Goal: Information Seeking & Learning: Learn about a topic

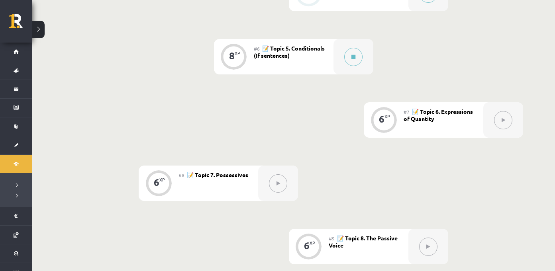
scroll to position [505, 0]
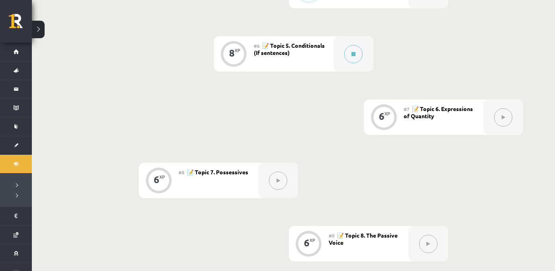
click at [423, 109] on span "📝 Topic 6. Expressions of Quantity" at bounding box center [437, 112] width 69 height 14
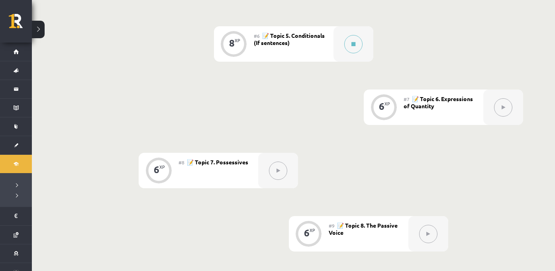
scroll to position [516, 0]
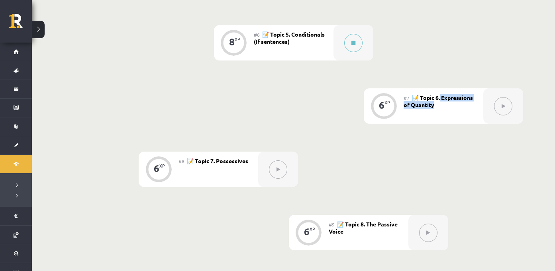
drag, startPoint x: 437, startPoint y: 102, endPoint x: 441, endPoint y: 98, distance: 6.2
click at [441, 98] on div "#7 📝 Topic 6. Expressions of Quantity" at bounding box center [443, 105] width 80 height 35
drag, startPoint x: 249, startPoint y: 159, endPoint x: 217, endPoint y: 160, distance: 31.8
click at [217, 160] on div "#8 📝 Topic 7. Possessives" at bounding box center [218, 169] width 80 height 35
copy span "ossessives"
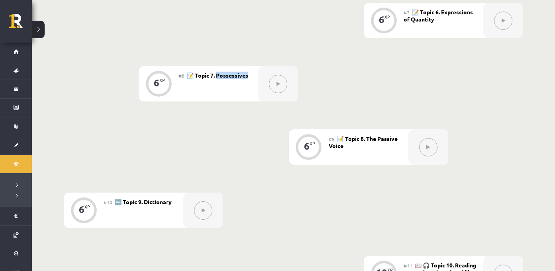
scroll to position [602, 0]
drag, startPoint x: 347, startPoint y: 146, endPoint x: 367, endPoint y: 137, distance: 22.4
click at [367, 137] on div "#9 📝 Topic 8. The Passive Voice" at bounding box center [368, 146] width 80 height 35
copy span "he Passive Voice"
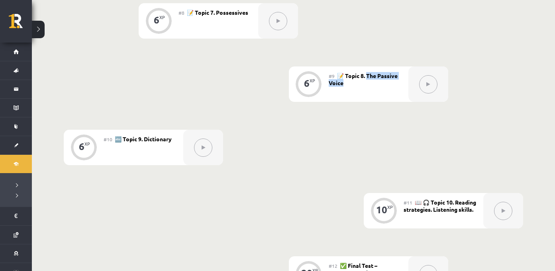
scroll to position [694, 0]
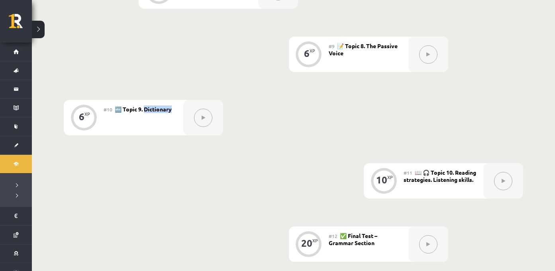
drag, startPoint x: 172, startPoint y: 111, endPoint x: 146, endPoint y: 111, distance: 26.7
click at [146, 111] on div "#10 🔤 Topic 9. Dictionary" at bounding box center [143, 117] width 80 height 35
copy span "ictionary"
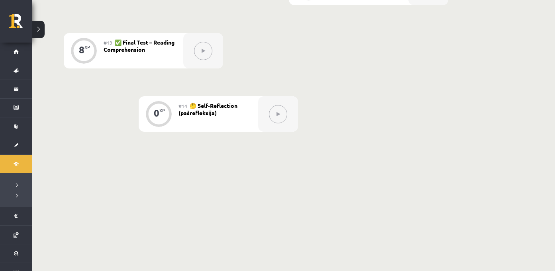
scroll to position [947, 0]
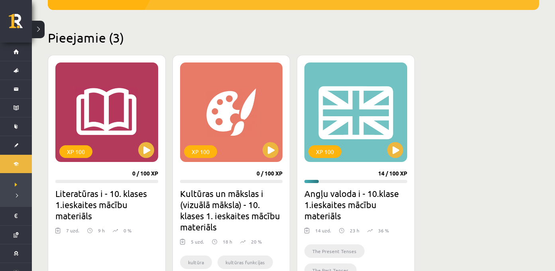
scroll to position [171, 0]
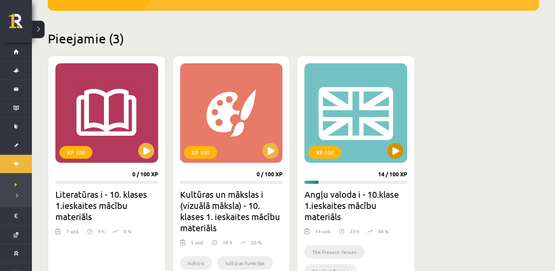
click at [356, 96] on div "XP 100" at bounding box center [355, 113] width 103 height 100
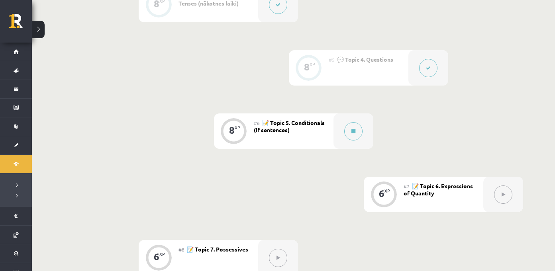
scroll to position [430, 0]
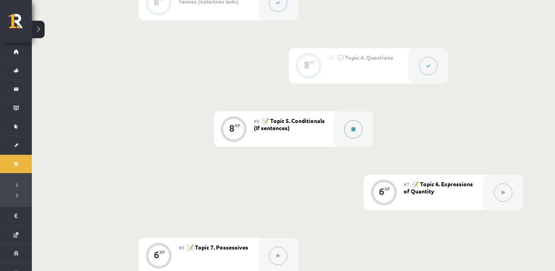
click at [346, 128] on button at bounding box center [353, 129] width 18 height 18
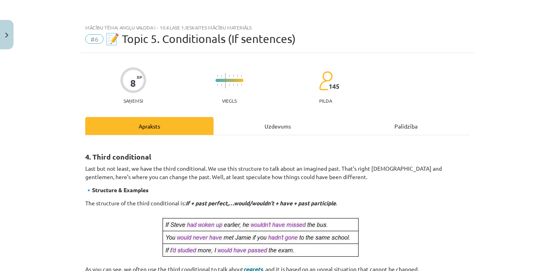
scroll to position [352, 0]
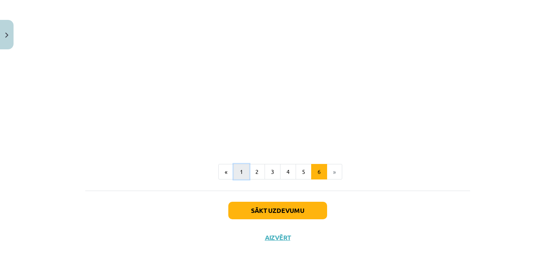
click at [240, 172] on button "1" at bounding box center [241, 172] width 16 height 16
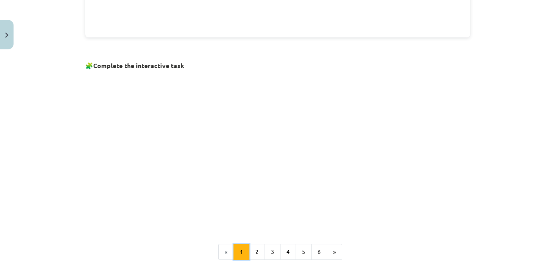
scroll to position [562, 0]
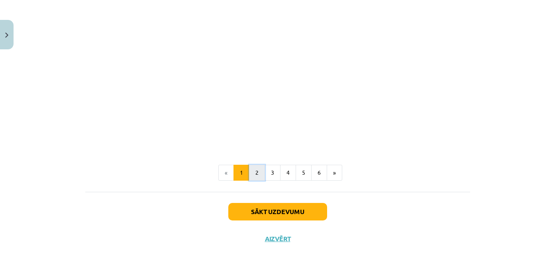
click at [258, 171] on button "2" at bounding box center [257, 173] width 16 height 16
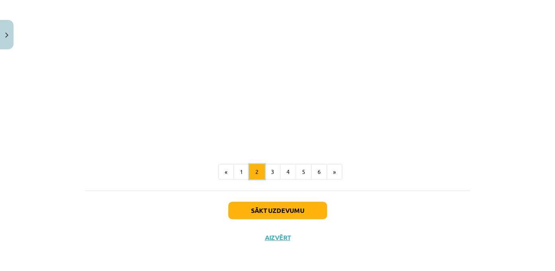
scroll to position [143, 0]
click at [272, 174] on button "3" at bounding box center [272, 172] width 16 height 16
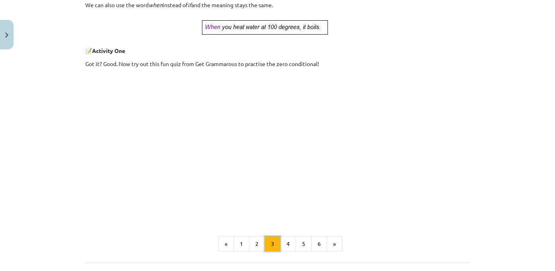
scroll to position [379, 0]
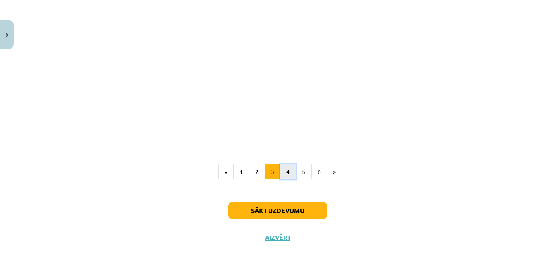
click at [283, 176] on button "4" at bounding box center [288, 172] width 16 height 16
click at [305, 173] on button "5" at bounding box center [303, 172] width 16 height 16
click at [322, 170] on button "6" at bounding box center [319, 172] width 16 height 16
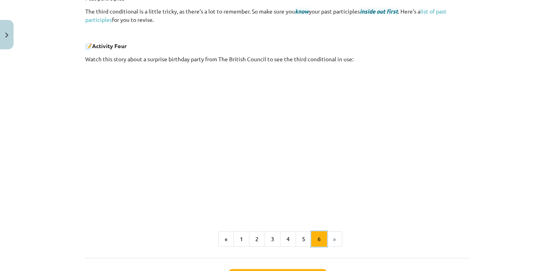
scroll to position [352, 0]
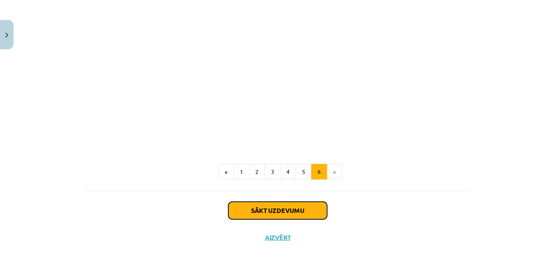
click at [299, 211] on button "Sākt uzdevumu" at bounding box center [277, 211] width 99 height 18
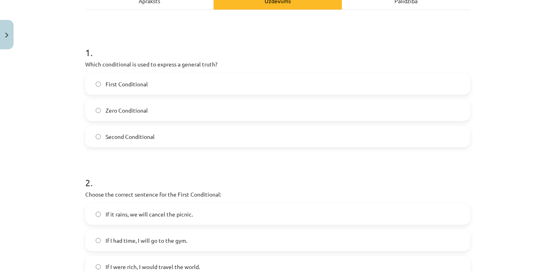
scroll to position [125, 0]
drag, startPoint x: 182, startPoint y: 65, endPoint x: 215, endPoint y: 66, distance: 33.5
click at [215, 66] on p "Which conditional is used to express a general truth?" at bounding box center [277, 65] width 385 height 8
click at [165, 116] on label "Zero Conditional" at bounding box center [277, 111] width 383 height 20
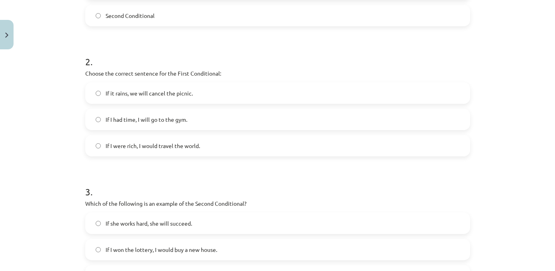
scroll to position [258, 0]
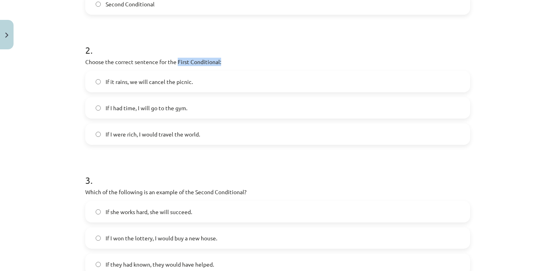
drag, startPoint x: 177, startPoint y: 62, endPoint x: 225, endPoint y: 63, distance: 48.2
click at [225, 63] on p "Choose the correct sentence for the First Conditional:" at bounding box center [277, 62] width 385 height 8
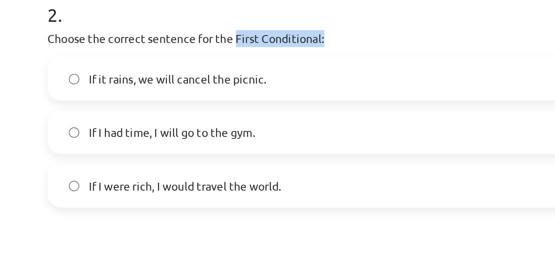
scroll to position [244, 0]
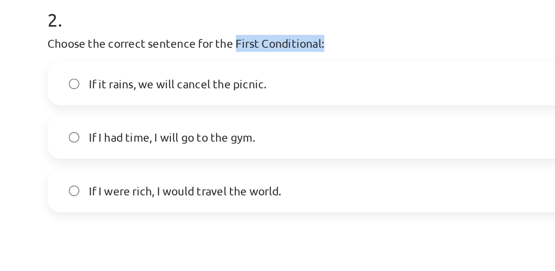
click at [125, 93] on span "If it rains, we will cancel the picnic." at bounding box center [148, 96] width 87 height 8
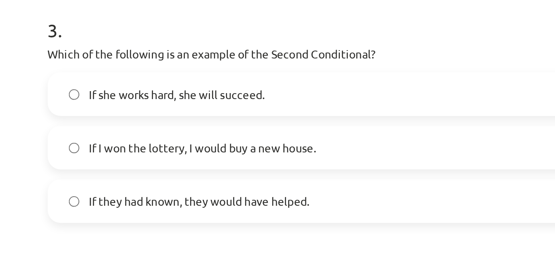
scroll to position [381, 0]
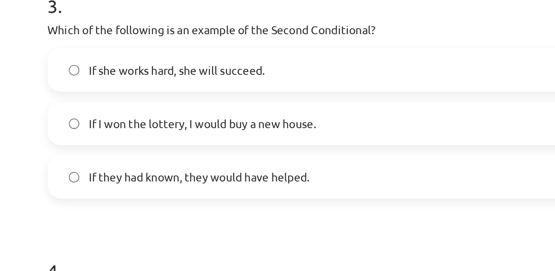
click at [126, 119] on span "If I won the lottery, I would buy a new house." at bounding box center [160, 115] width 111 height 8
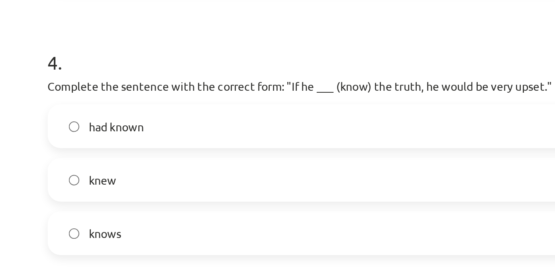
scroll to position [484, 0]
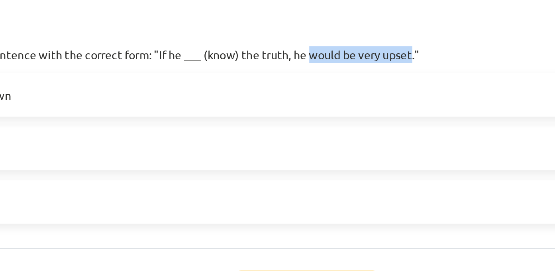
drag, startPoint x: 281, startPoint y: 96, endPoint x: 329, endPoint y: 98, distance: 47.5
click at [329, 98] on p "Complete the sentence with the correct form: "If he ___ (know) the truth, he wo…" at bounding box center [277, 96] width 385 height 8
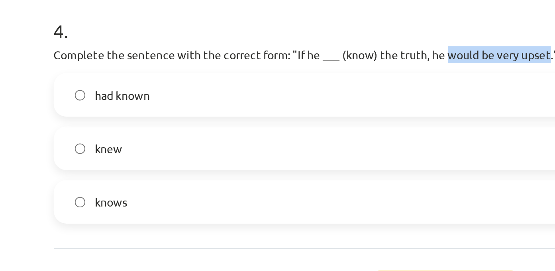
click at [123, 145] on label "knew" at bounding box center [277, 142] width 383 height 20
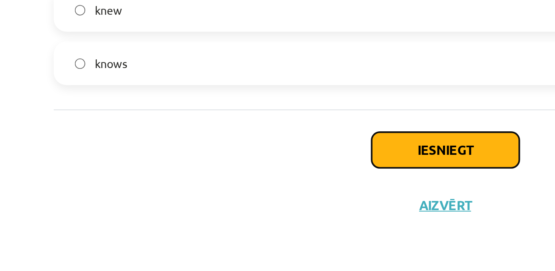
click at [293, 217] on button "Iesniegt" at bounding box center [277, 211] width 72 height 18
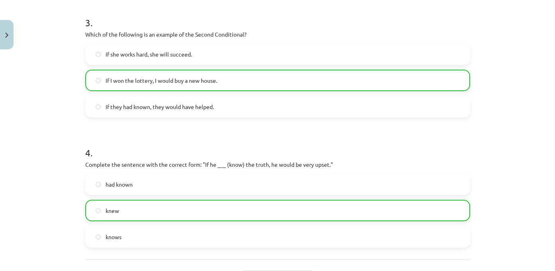
scroll to position [510, 0]
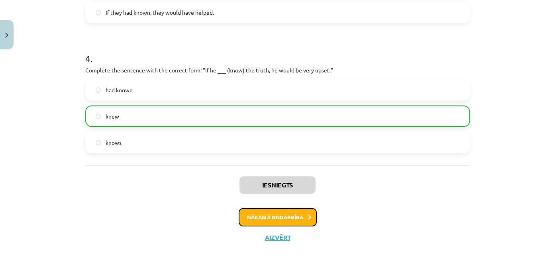
click at [298, 216] on button "Nākamā nodarbība" at bounding box center [277, 217] width 78 height 18
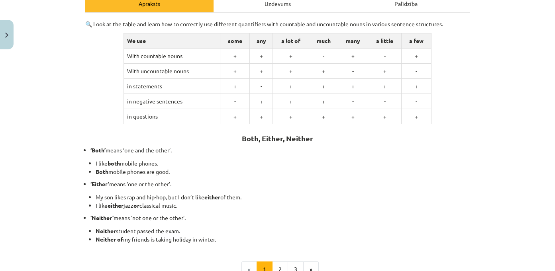
scroll to position [96, 0]
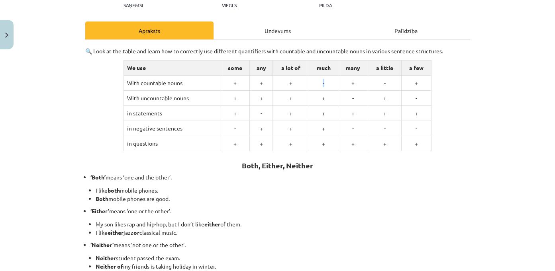
click at [321, 83] on td "-" at bounding box center [323, 83] width 29 height 15
click at [156, 80] on td "With countable nouns" at bounding box center [172, 83] width 96 height 15
drag, startPoint x: 330, startPoint y: 68, endPoint x: 310, endPoint y: 70, distance: 20.1
click at [310, 70] on td "much" at bounding box center [323, 68] width 29 height 15
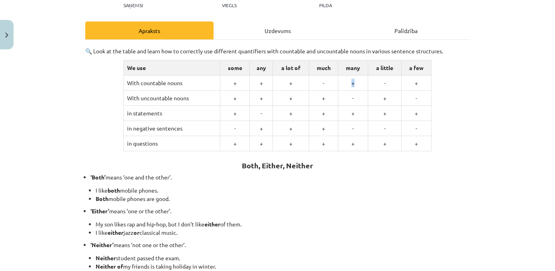
drag, startPoint x: 356, startPoint y: 84, endPoint x: 342, endPoint y: 84, distance: 13.9
click at [342, 84] on td "+" at bounding box center [353, 83] width 30 height 15
drag, startPoint x: 326, startPoint y: 81, endPoint x: 318, endPoint y: 81, distance: 8.0
click at [318, 81] on td "-" at bounding box center [323, 83] width 29 height 15
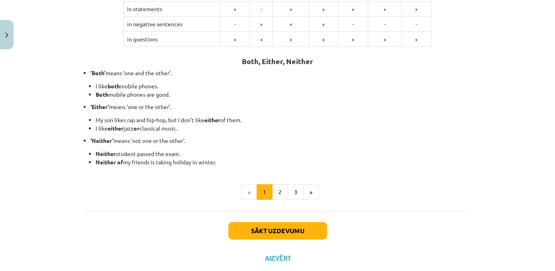
scroll to position [215, 0]
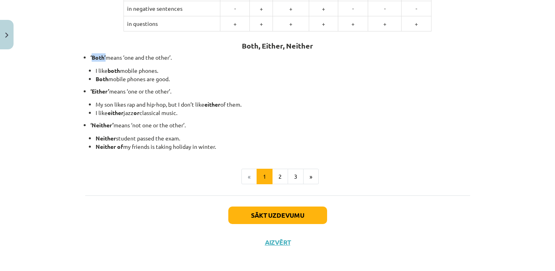
drag, startPoint x: 91, startPoint y: 56, endPoint x: 106, endPoint y: 59, distance: 14.9
click at [106, 59] on p "‘Both’ means ‘one and the other’." at bounding box center [279, 57] width 379 height 8
drag, startPoint x: 91, startPoint y: 92, endPoint x: 110, endPoint y: 92, distance: 18.7
click at [110, 92] on p "‘Either’ means ‘one or the other’." at bounding box center [279, 91] width 379 height 8
drag, startPoint x: 92, startPoint y: 127, endPoint x: 112, endPoint y: 126, distance: 20.8
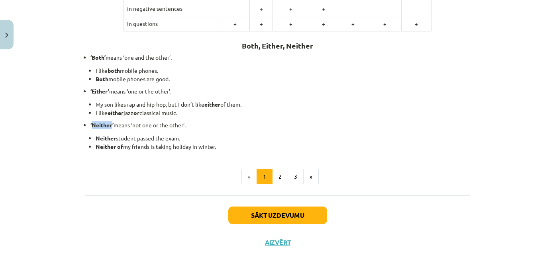
click at [112, 126] on strong "‘Neither’" at bounding box center [101, 124] width 23 height 7
click at [279, 178] on button "2" at bounding box center [280, 177] width 16 height 16
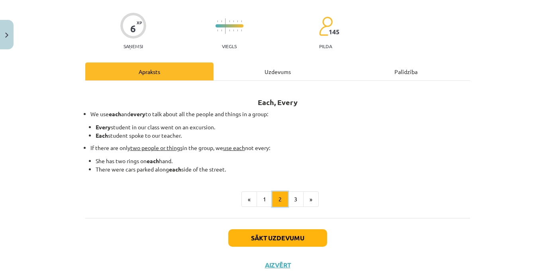
scroll to position [74, 0]
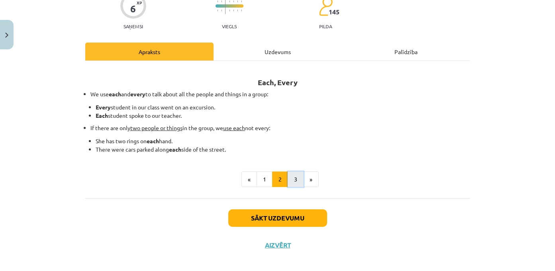
click at [297, 180] on button "3" at bounding box center [295, 180] width 16 height 16
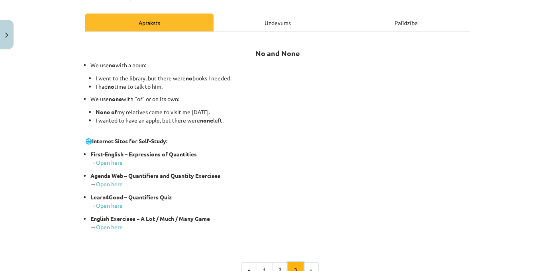
scroll to position [106, 0]
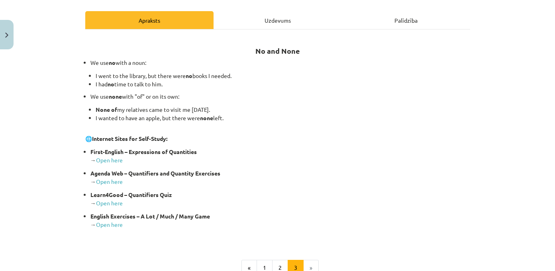
click at [205, 77] on li "I went to the library, but there were no books I needed." at bounding box center [283, 76] width 374 height 8
click at [59, 74] on div "Mācību tēma: Angļu valoda i - 10.klase 1.ieskaites mācību materiāls #7 📝 Topic …" at bounding box center [277, 135] width 555 height 271
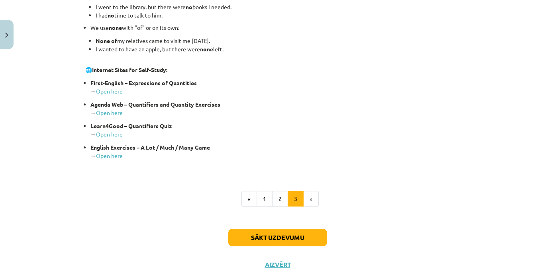
scroll to position [176, 0]
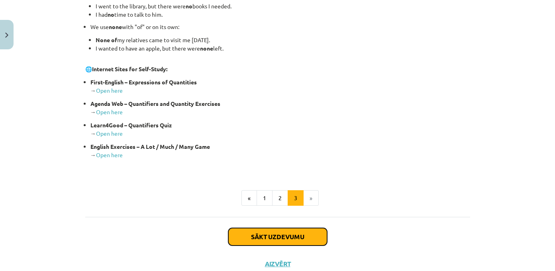
click at [303, 238] on button "Sākt uzdevumu" at bounding box center [277, 237] width 99 height 18
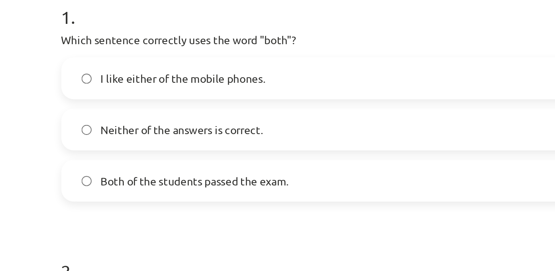
scroll to position [92, 0]
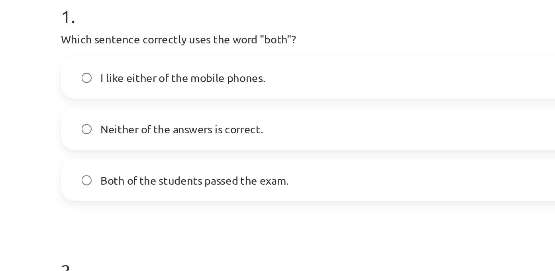
click at [176, 171] on span "Both of the students passed the exam." at bounding box center [153, 170] width 96 height 8
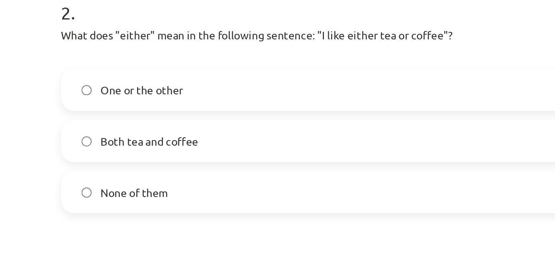
scroll to position [224, 0]
click at [192, 126] on label "One or the other" at bounding box center [277, 124] width 383 height 20
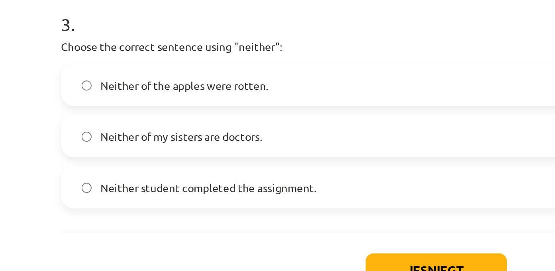
scroll to position [363, 0]
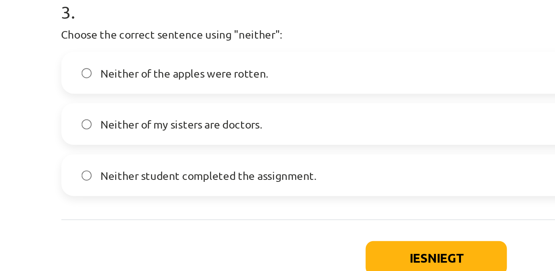
click at [193, 119] on label "Neither of the apples were rotten." at bounding box center [277, 115] width 383 height 20
click at [278, 209] on button "Iesniegt" at bounding box center [277, 211] width 72 height 18
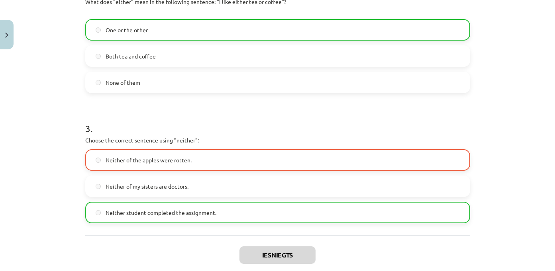
scroll to position [388, 0]
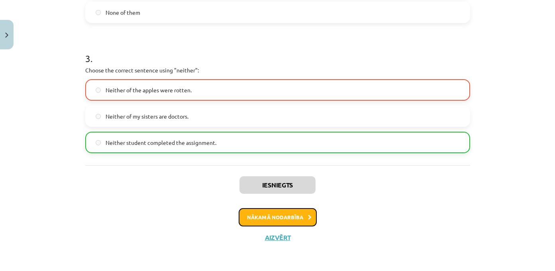
click at [281, 215] on button "Nākamā nodarbība" at bounding box center [277, 217] width 78 height 18
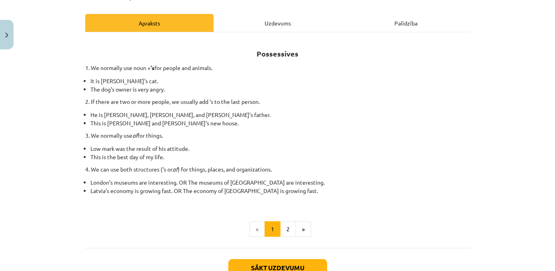
scroll to position [118, 0]
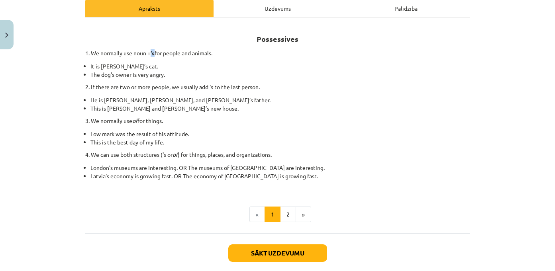
click at [156, 54] on p "1. We normally use noun + ‘s for people and animals." at bounding box center [277, 53] width 385 height 8
click at [117, 65] on li "It is Jane’s cat." at bounding box center [279, 66] width 379 height 8
drag, startPoint x: 102, startPoint y: 73, endPoint x: 113, endPoint y: 73, distance: 11.1
click at [113, 73] on li "The dog’s owner is very angry." at bounding box center [279, 74] width 379 height 8
drag, startPoint x: 105, startPoint y: 87, endPoint x: 211, endPoint y: 88, distance: 106.7
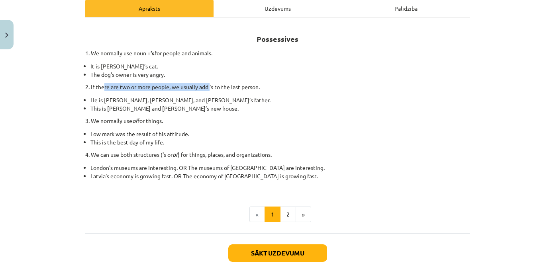
click at [211, 88] on p "2. If there are two or more people, we usually add ‘s to the last person." at bounding box center [277, 87] width 385 height 8
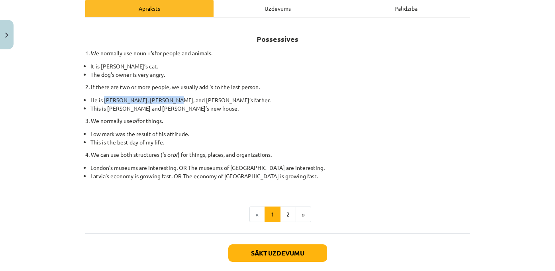
drag, startPoint x: 114, startPoint y: 100, endPoint x: 166, endPoint y: 100, distance: 51.4
click at [166, 100] on li "He is Alice, James, and Peter’s father." at bounding box center [279, 100] width 379 height 8
drag, startPoint x: 136, startPoint y: 121, endPoint x: 146, endPoint y: 121, distance: 10.0
click at [146, 121] on p "3. We normally use of for things." at bounding box center [277, 121] width 385 height 8
click at [135, 119] on em "of" at bounding box center [134, 120] width 5 height 7
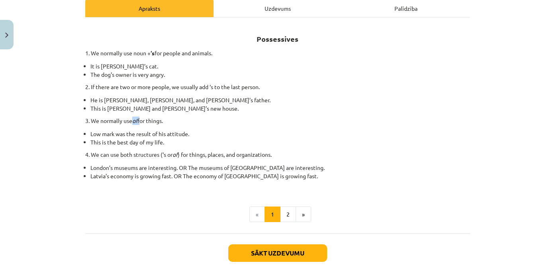
drag, startPoint x: 135, startPoint y: 122, endPoint x: 140, endPoint y: 122, distance: 5.2
click at [140, 122] on p "3. We normally use of for things." at bounding box center [277, 121] width 385 height 8
drag, startPoint x: 154, startPoint y: 135, endPoint x: 160, endPoint y: 135, distance: 6.4
click at [160, 135] on li "Low mark was the result of his attitude." at bounding box center [279, 134] width 379 height 8
drag, startPoint x: 140, startPoint y: 143, endPoint x: 147, endPoint y: 142, distance: 6.8
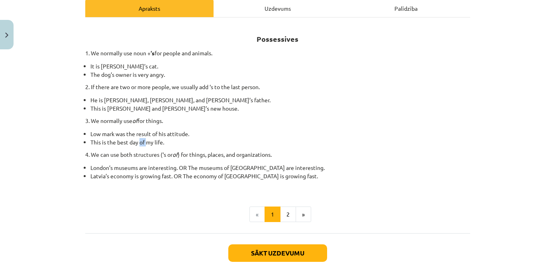
click at [147, 142] on li "This is the best day of my life." at bounding box center [279, 142] width 379 height 8
drag, startPoint x: 213, startPoint y: 169, endPoint x: 253, endPoint y: 169, distance: 40.2
click at [253, 169] on li "London’s museums are interesting. OR The museums of London are interesting." at bounding box center [279, 168] width 379 height 8
drag, startPoint x: 89, startPoint y: 169, endPoint x: 137, endPoint y: 169, distance: 47.8
click at [137, 169] on ul "London’s museums are interesting. OR The museums of London are interesting. Lat…" at bounding box center [277, 176] width 385 height 25
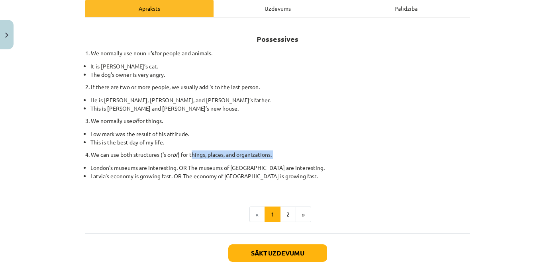
drag, startPoint x: 193, startPoint y: 155, endPoint x: 273, endPoint y: 159, distance: 79.7
click at [273, 159] on div "Possessives 1. We normally use noun + ‘s for people and animals. It is Jane’s c…" at bounding box center [277, 107] width 385 height 164
drag, startPoint x: 140, startPoint y: 121, endPoint x: 172, endPoint y: 124, distance: 32.4
click at [172, 124] on p "3. We normally use of for things." at bounding box center [277, 121] width 385 height 8
click at [259, 129] on div "Possessives 1. We normally use noun + ‘s for people and animals. It is Jane’s c…" at bounding box center [277, 107] width 385 height 164
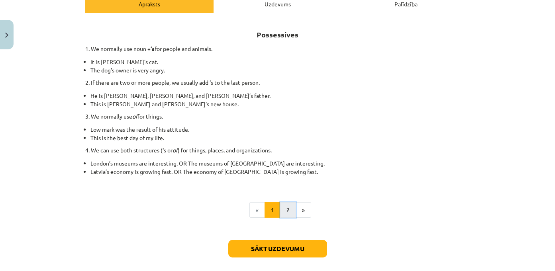
click at [289, 217] on button "2" at bounding box center [288, 210] width 16 height 16
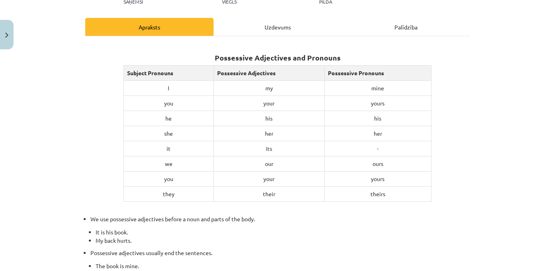
scroll to position [124, 0]
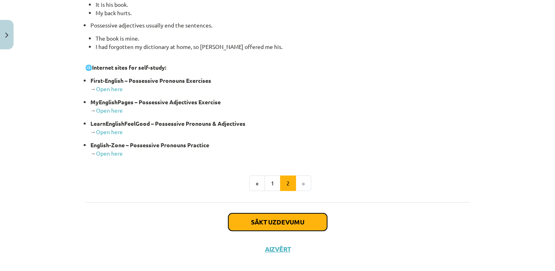
click at [303, 221] on button "Sākt uzdevumu" at bounding box center [277, 222] width 99 height 18
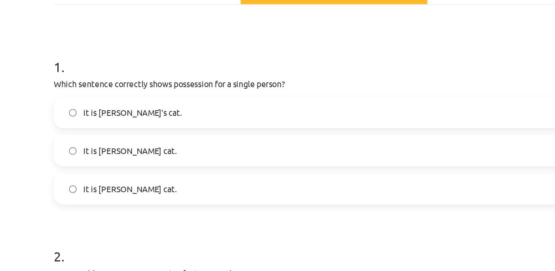
scroll to position [129, 0]
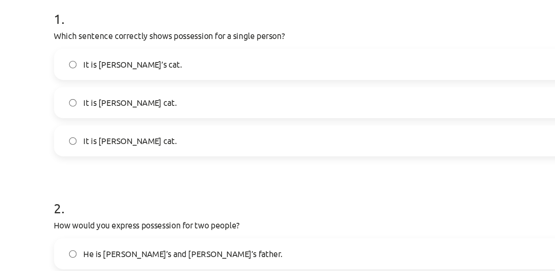
click at [149, 85] on label "It is Jane’s cat." at bounding box center [277, 80] width 383 height 20
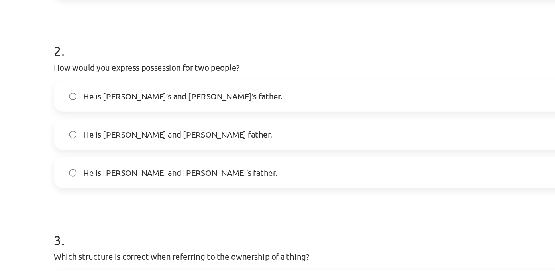
scroll to position [240, 0]
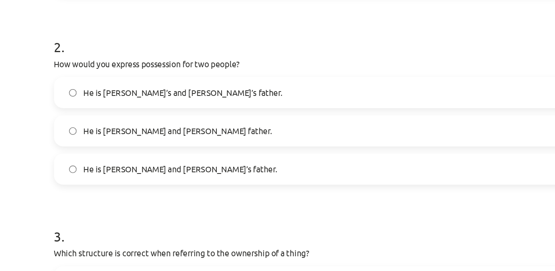
click at [177, 162] on label "He is Alice and James’s father." at bounding box center [277, 153] width 383 height 20
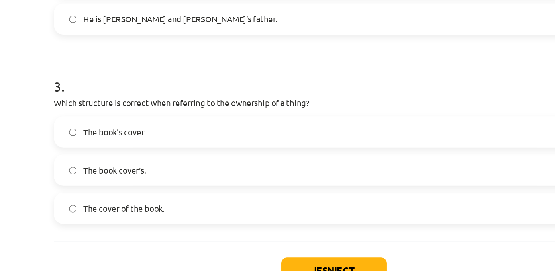
scroll to position [354, 0]
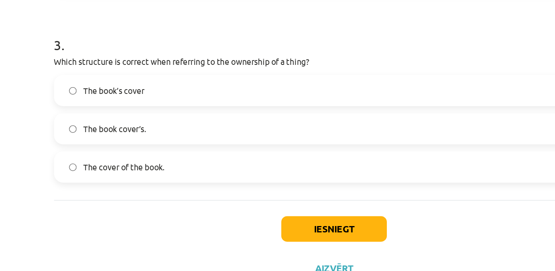
click at [184, 170] on label "The cover of the book." at bounding box center [277, 168] width 383 height 20
click at [267, 201] on div "Iesniegt Aizvērt" at bounding box center [277, 219] width 385 height 56
click at [270, 207] on button "Iesniegt" at bounding box center [277, 211] width 72 height 18
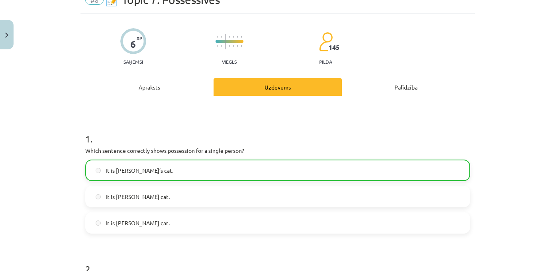
scroll to position [0, 0]
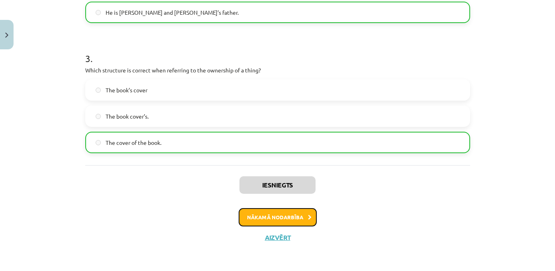
click at [295, 221] on button "Nākamā nodarbība" at bounding box center [277, 217] width 78 height 18
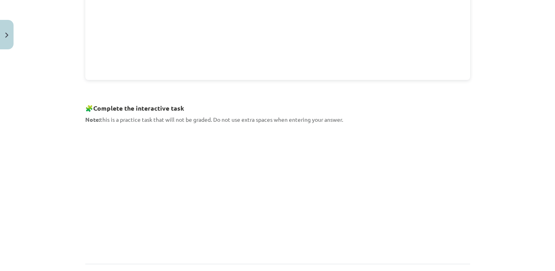
scroll to position [402, 0]
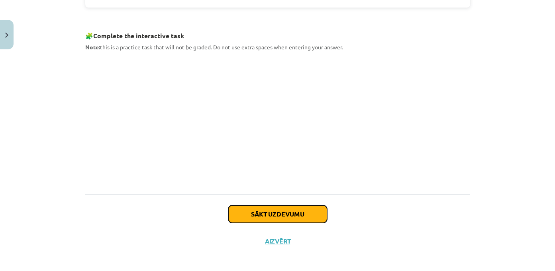
click at [269, 215] on button "Sākt uzdevumu" at bounding box center [277, 214] width 99 height 18
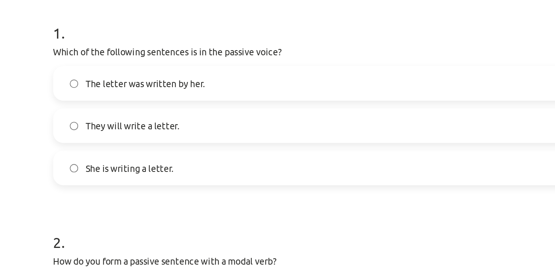
scroll to position [111, 0]
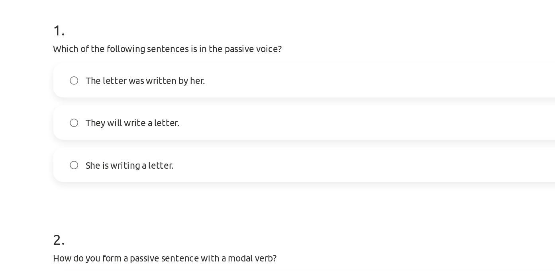
click at [119, 102] on span "The letter was written by her." at bounding box center [142, 98] width 74 height 8
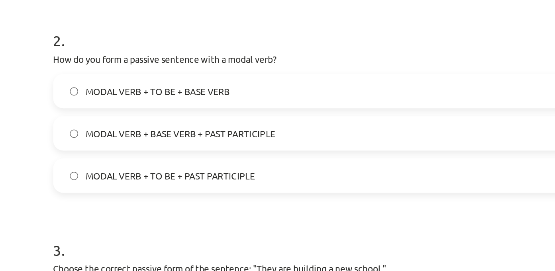
scroll to position [236, 0]
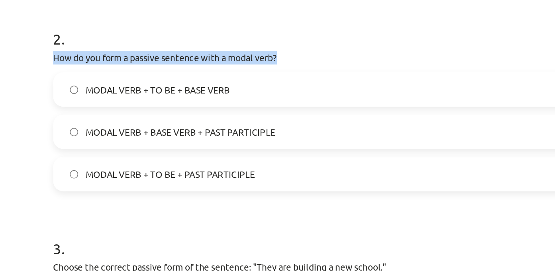
drag, startPoint x: 228, startPoint y: 83, endPoint x: 84, endPoint y: 85, distance: 143.7
click at [84, 85] on div "6 XP Saņemsi Grūts 145 pilda Apraksts Uzdevums Palīdzība 1 . Which of the follo…" at bounding box center [277, 93] width 394 height 553
copy p "How do you form a passive sentence with a modal verb?"
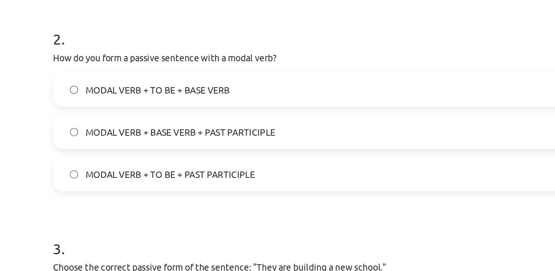
click at [123, 156] on span "MODAL VERB + TO BE + PAST PARTICIPLE" at bounding box center [157, 156] width 105 height 8
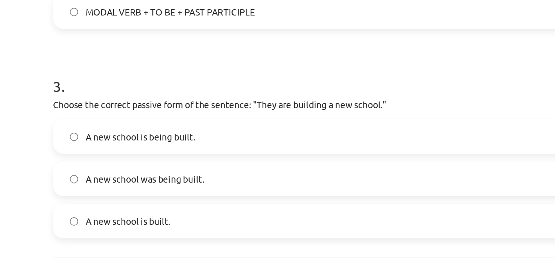
scroll to position [354, 0]
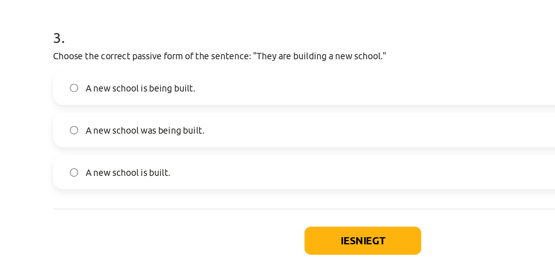
click at [139, 111] on span "A new school is being built." at bounding box center [139, 115] width 68 height 8
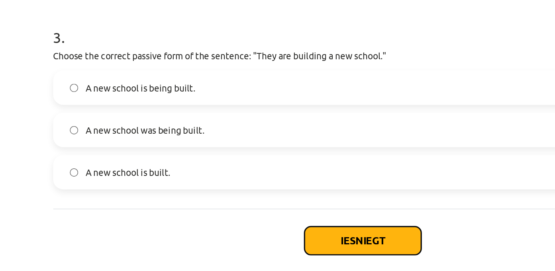
click at [268, 216] on button "Iesniegt" at bounding box center [277, 211] width 72 height 18
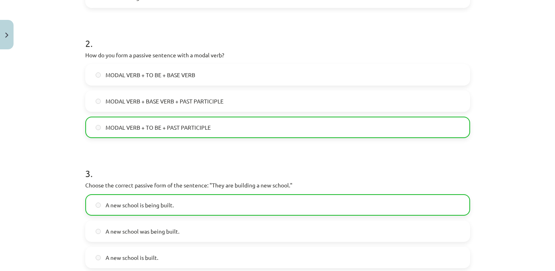
scroll to position [380, 0]
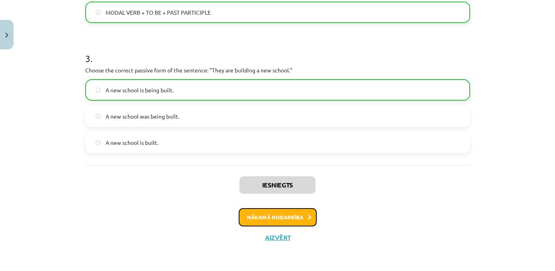
click at [285, 221] on button "Nākamā nodarbība" at bounding box center [277, 217] width 78 height 18
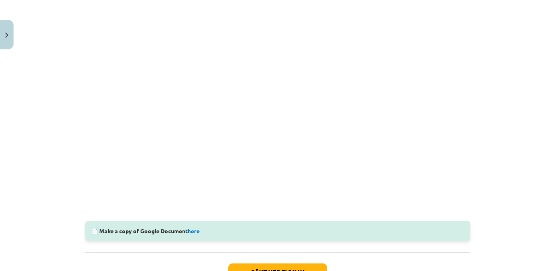
scroll to position [243, 0]
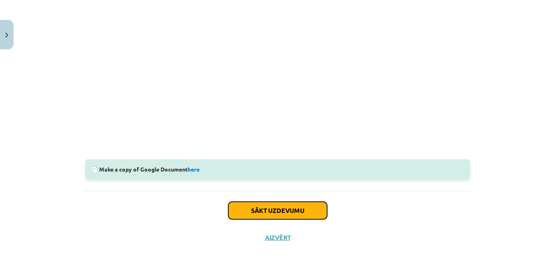
click at [253, 218] on button "Sākt uzdevumu" at bounding box center [277, 211] width 99 height 18
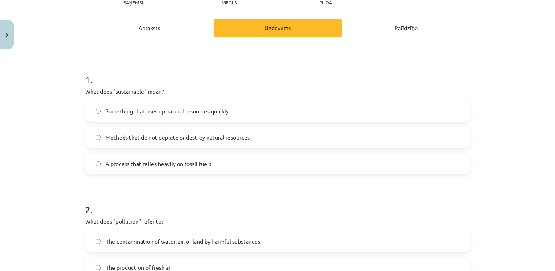
scroll to position [100, 0]
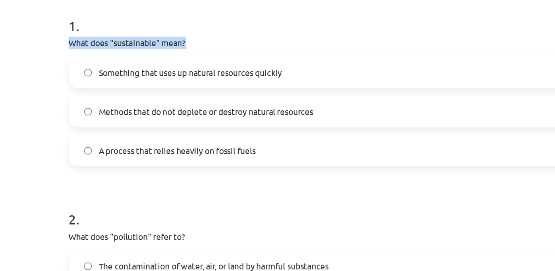
drag, startPoint x: 166, startPoint y: 90, endPoint x: 86, endPoint y: 89, distance: 79.6
click at [86, 89] on p "What does "sustainable" mean?" at bounding box center [277, 90] width 385 height 8
copy p "What does "sustainable" mean?"
click at [158, 191] on h1 "2 ." at bounding box center [277, 201] width 385 height 25
click at [164, 164] on span "A process that relies heavily on fossil fuels" at bounding box center [157, 162] width 105 height 8
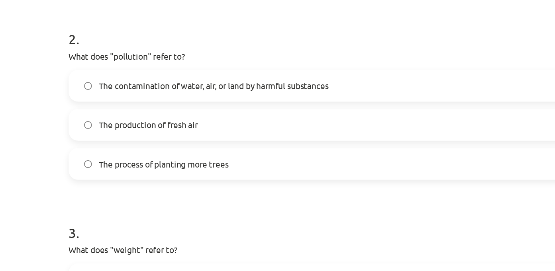
scroll to position [221, 0]
click at [181, 121] on span "The contamination of water, air, or land by harmful substances" at bounding box center [182, 119] width 154 height 8
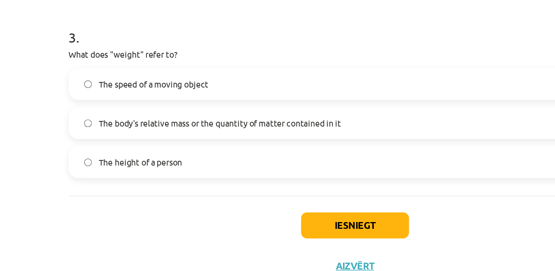
scroll to position [353, 0]
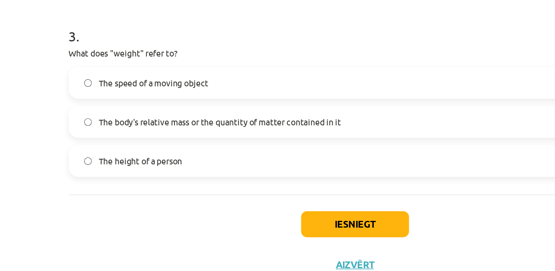
click at [198, 143] on span "The body's relative mass or the quantity of matter contained in it" at bounding box center [186, 143] width 163 height 8
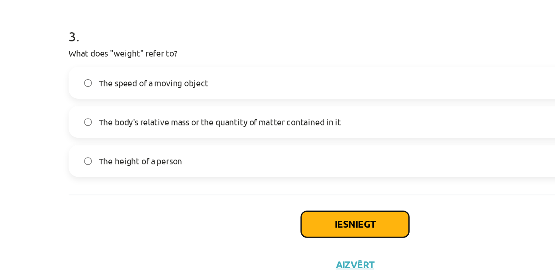
click at [259, 211] on button "Iesniegt" at bounding box center [277, 212] width 72 height 18
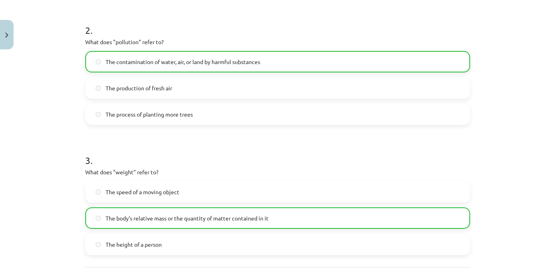
scroll to position [312, 0]
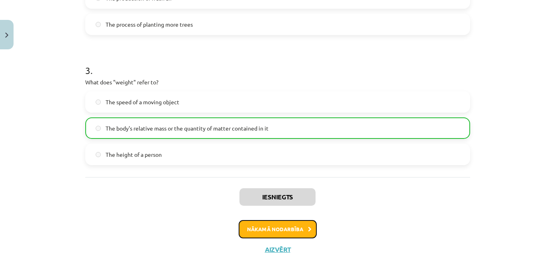
click at [292, 234] on button "Nākamā nodarbība" at bounding box center [277, 229] width 78 height 18
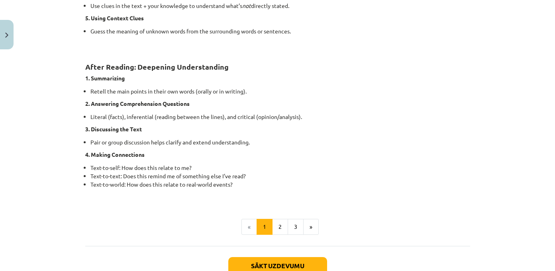
scroll to position [649, 0]
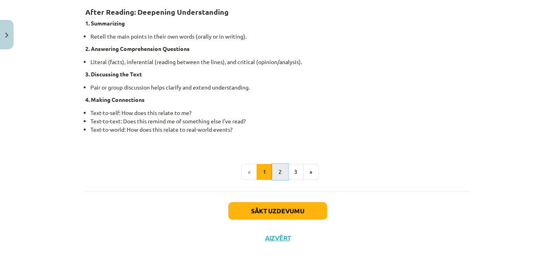
click at [278, 168] on button "2" at bounding box center [280, 172] width 16 height 16
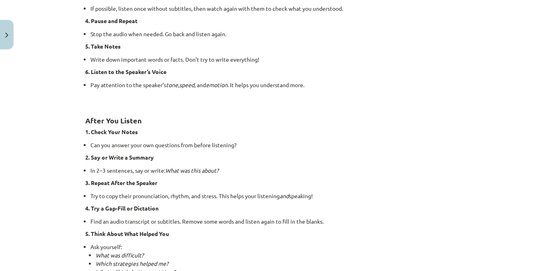
scroll to position [586, 0]
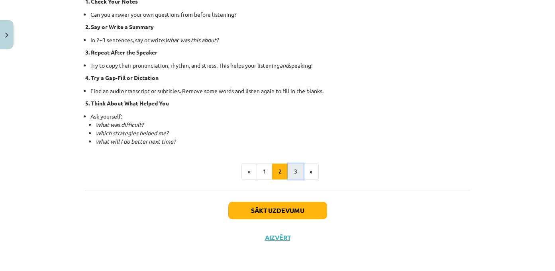
click at [297, 170] on button "3" at bounding box center [295, 172] width 16 height 16
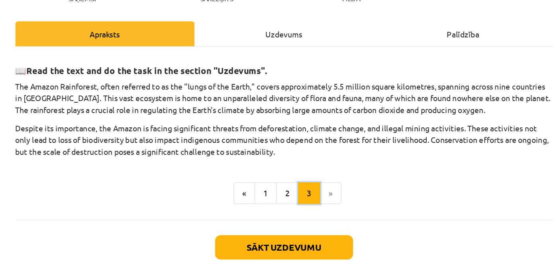
scroll to position [68, 0]
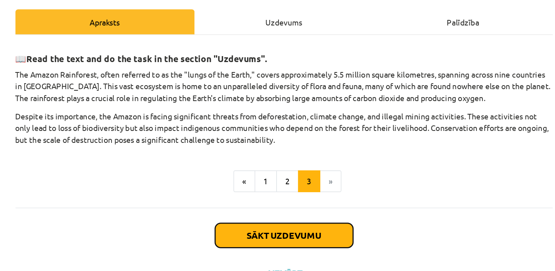
click at [283, 210] on button "Sākt uzdevumu" at bounding box center [277, 211] width 99 height 18
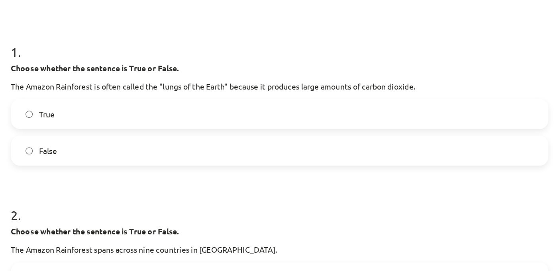
scroll to position [143, 0]
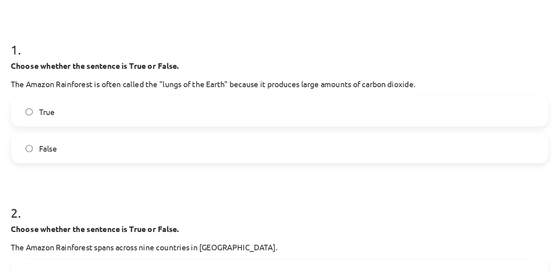
click at [253, 77] on label "True" at bounding box center [277, 80] width 383 height 20
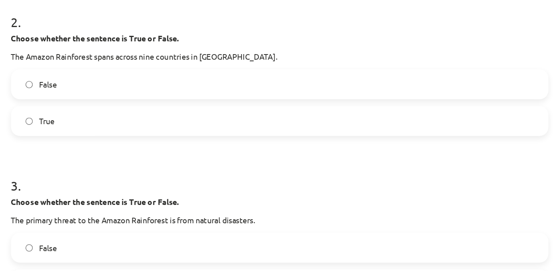
scroll to position [281, 0]
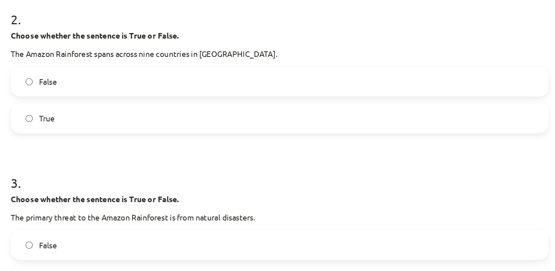
click at [230, 84] on label "True" at bounding box center [277, 85] width 383 height 20
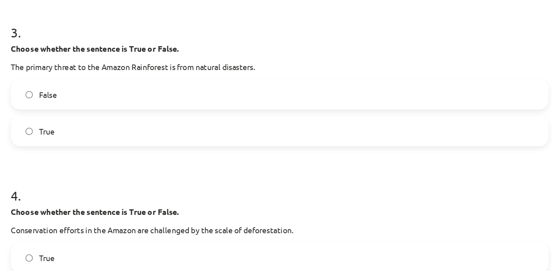
scroll to position [391, 0]
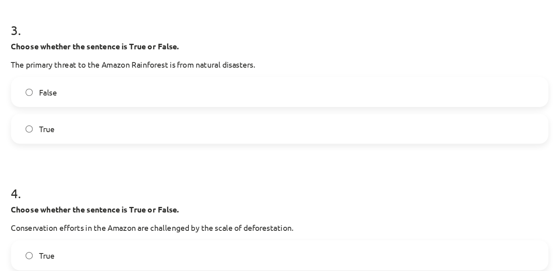
click at [231, 66] on label "False" at bounding box center [277, 66] width 383 height 20
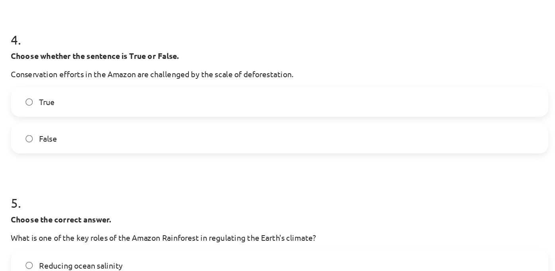
scroll to position [503, 0]
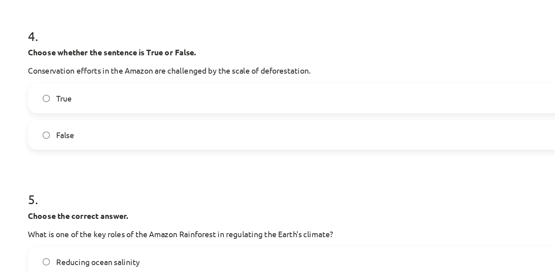
click at [268, 75] on label "True" at bounding box center [277, 71] width 383 height 20
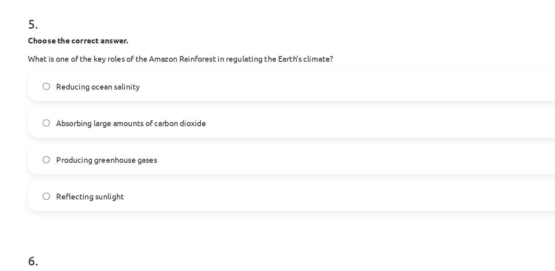
scroll to position [633, 0]
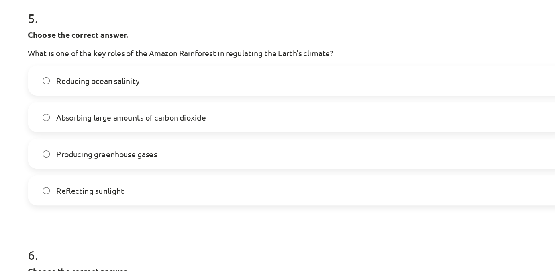
click at [244, 87] on label "Absorbing large amounts of carbon dioxide" at bounding box center [277, 84] width 383 height 20
click at [345, 112] on label "Producing greenhouse gases" at bounding box center [277, 111] width 383 height 20
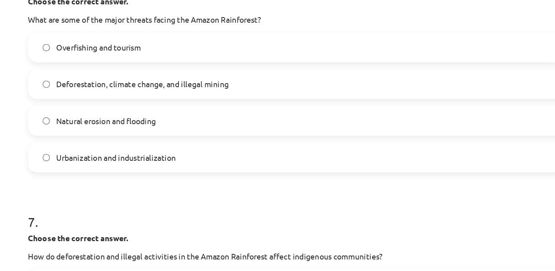
scroll to position [827, 0]
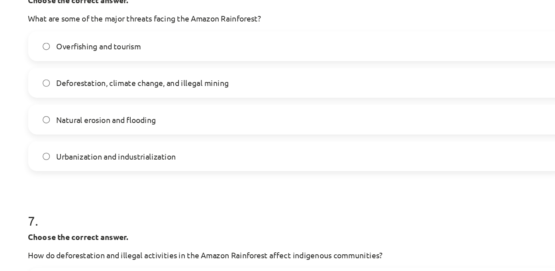
click at [305, 62] on label "Deforestation, climate change, and illegal mining" at bounding box center [277, 60] width 383 height 20
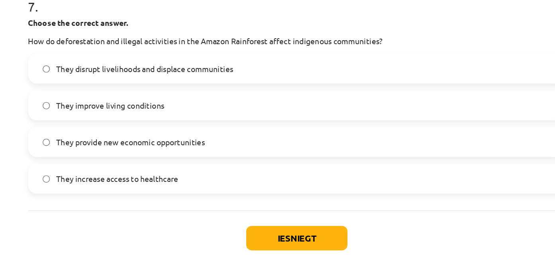
scroll to position [941, 0]
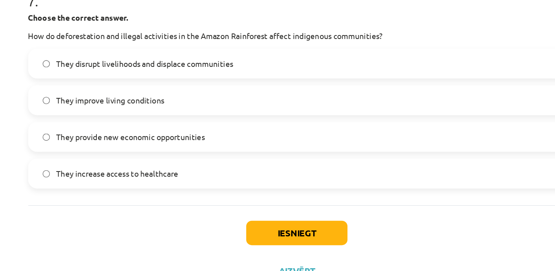
click at [212, 105] on label "They improve living conditions" at bounding box center [277, 115] width 383 height 20
click at [212, 90] on span "They disrupt livelihoods and displace communities" at bounding box center [168, 89] width 127 height 8
click at [267, 207] on button "Iesniegt" at bounding box center [277, 211] width 72 height 18
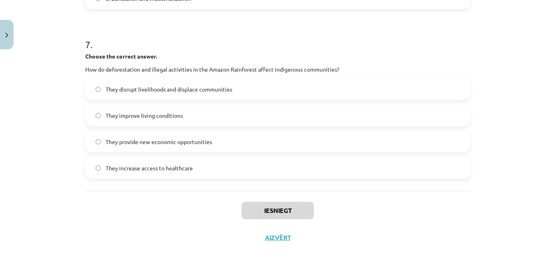
click at [283, 228] on div "Iesniegt Aizvērt" at bounding box center [277, 219] width 385 height 56
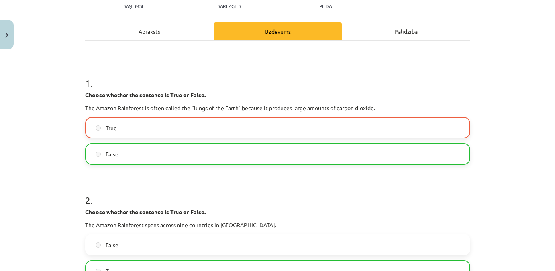
scroll to position [94, 0]
drag, startPoint x: 270, startPoint y: 110, endPoint x: 382, endPoint y: 105, distance: 112.0
click at [382, 105] on p "The Amazon Rainforest is often called the "lungs of the Earth" because it produ…" at bounding box center [277, 108] width 385 height 8
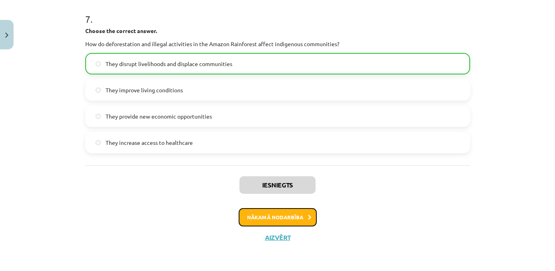
click at [283, 220] on button "Nākamā nodarbība" at bounding box center [277, 217] width 78 height 18
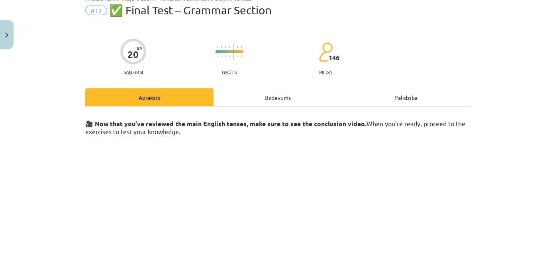
scroll to position [26, 0]
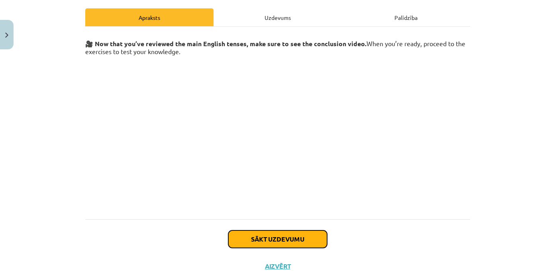
click at [276, 240] on button "Sākt uzdevumu" at bounding box center [277, 239] width 99 height 18
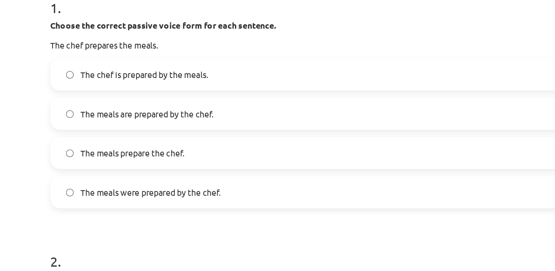
scroll to position [128, 0]
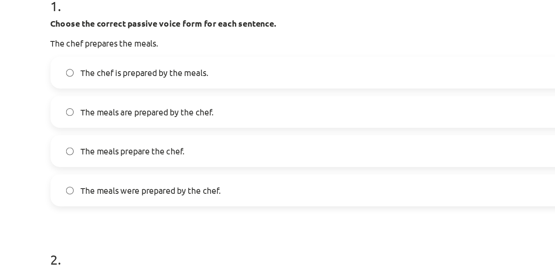
click at [175, 121] on span "The meals are prepared by the chef." at bounding box center [149, 121] width 89 height 8
drag, startPoint x: 86, startPoint y: 73, endPoint x: 161, endPoint y: 77, distance: 74.9
click at [161, 77] on p "The chef prepares the meals." at bounding box center [277, 74] width 385 height 8
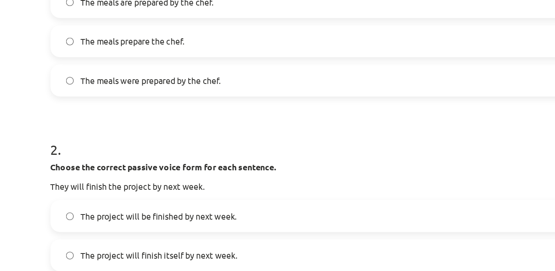
click at [152, 128] on h1 "2 ." at bounding box center [277, 138] width 385 height 25
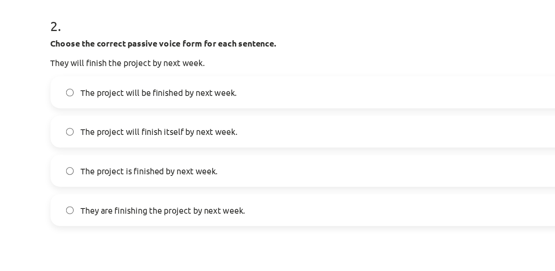
scroll to position [285, 0]
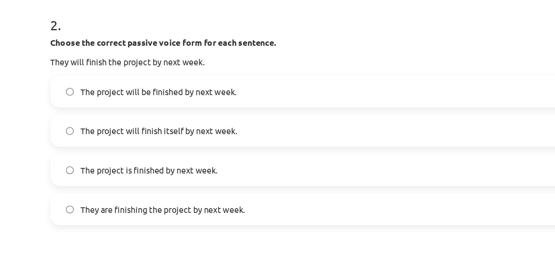
click at [168, 110] on span "The project will be finished by next week." at bounding box center [157, 107] width 104 height 8
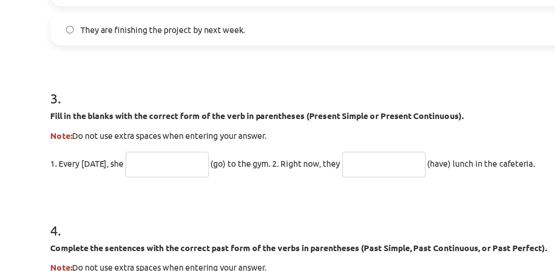
scroll to position [414, 0]
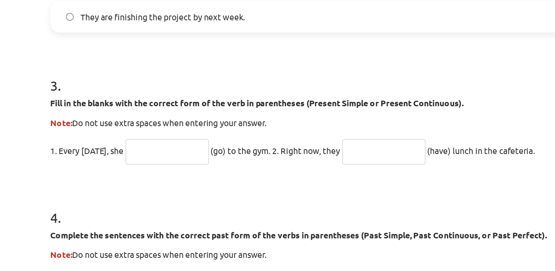
click at [155, 147] on input "text" at bounding box center [163, 147] width 56 height 17
type input "****"
click at [309, 150] on input "text" at bounding box center [308, 147] width 56 height 17
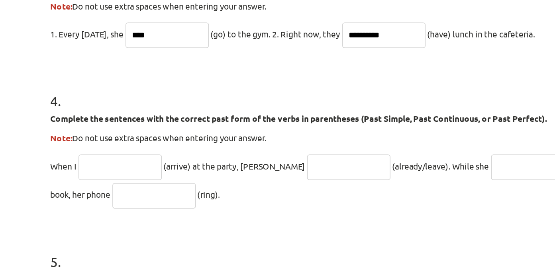
scroll to position [484, 0]
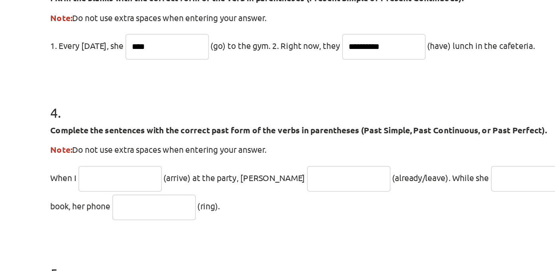
type input "**********"
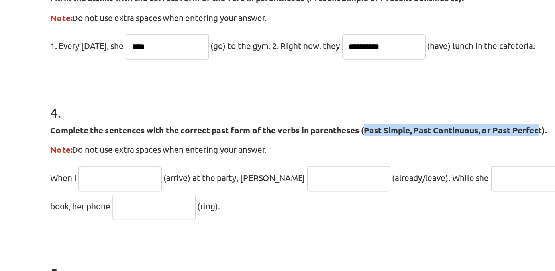
drag, startPoint x: 314, startPoint y: 133, endPoint x: 415, endPoint y: 132, distance: 101.1
click at [415, 132] on strong "Complete the sentences with the correct past form of the verbs in parentheses (…" at bounding box center [251, 132] width 332 height 7
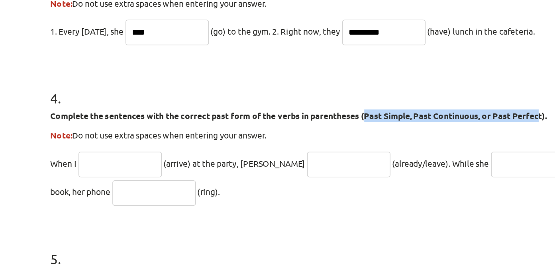
scroll to position [501, 0]
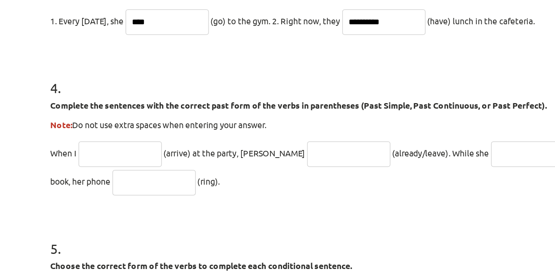
click at [130, 149] on input "text" at bounding box center [132, 149] width 56 height 17
type input "*******"
click at [257, 152] on input "text" at bounding box center [285, 149] width 56 height 17
drag, startPoint x: 299, startPoint y: 119, endPoint x: 327, endPoint y: 119, distance: 28.3
click at [327, 119] on strong "Complete the sentences with the correct past form of the verbs in parentheses (…" at bounding box center [251, 116] width 332 height 7
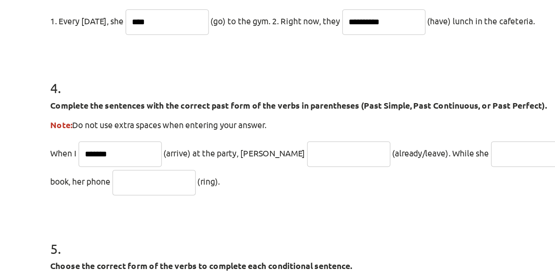
click at [257, 146] on input "text" at bounding box center [285, 149] width 56 height 17
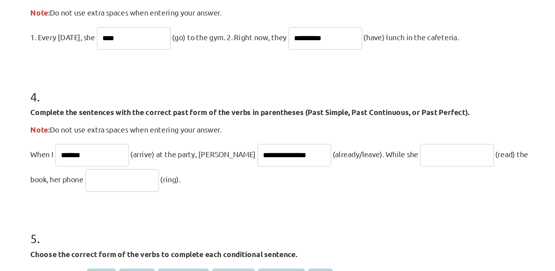
type input "**********"
click at [380, 153] on input "text" at bounding box center [408, 148] width 56 height 17
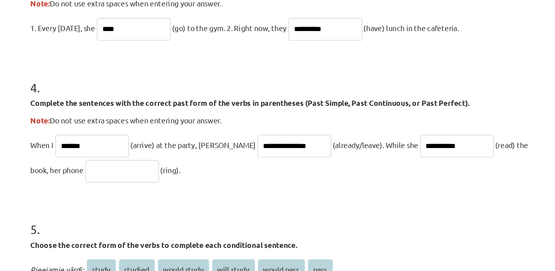
type input "**********"
click at [141, 160] on input "text" at bounding box center [155, 160] width 56 height 17
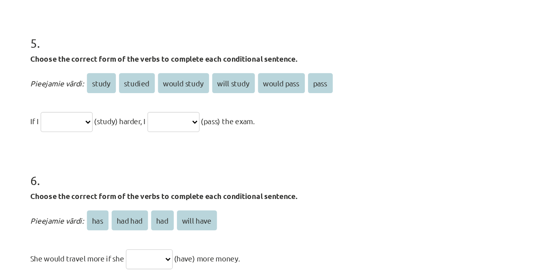
scroll to position [660, 0]
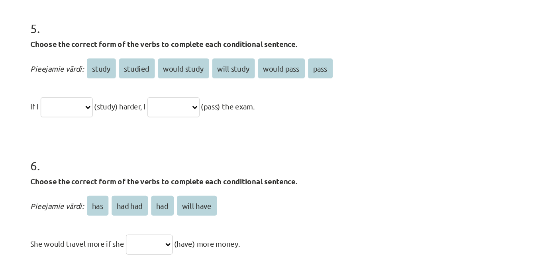
type input "****"
click at [132, 113] on select "**********" at bounding box center [112, 112] width 39 height 15
select select "*******"
click at [213, 107] on select "**********" at bounding box center [193, 112] width 39 height 15
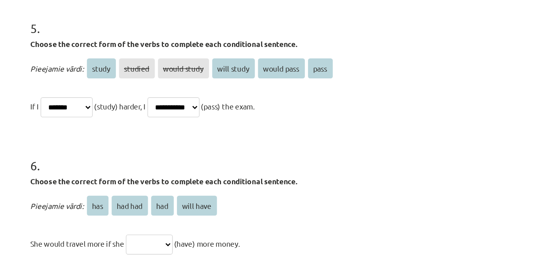
click at [213, 111] on select "**********" at bounding box center [193, 112] width 39 height 15
select select "**********"
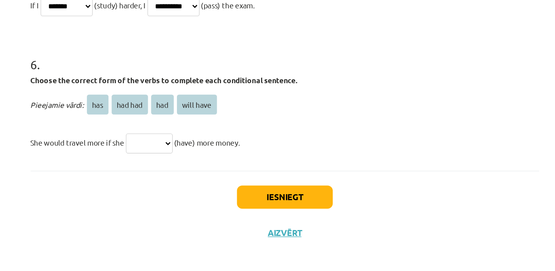
scroll to position [429, 0]
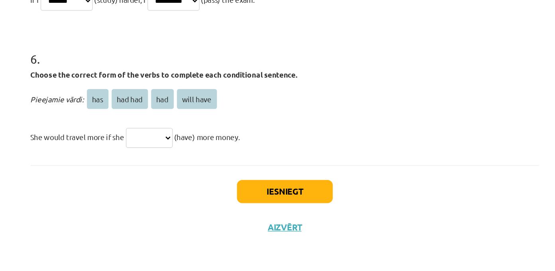
click at [193, 170] on select "*** ******* *** *********" at bounding box center [174, 169] width 35 height 15
select select "***"
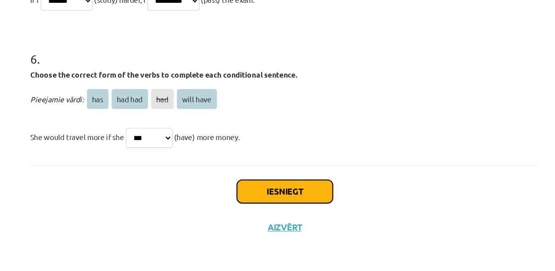
click at [250, 207] on button "Iesniegt" at bounding box center [277, 211] width 72 height 18
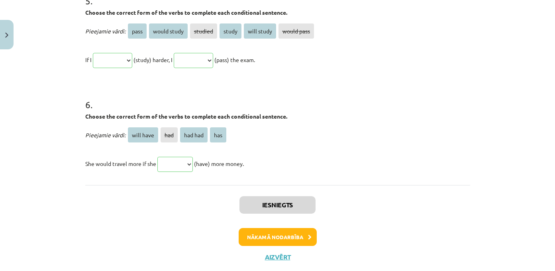
scroll to position [849, 0]
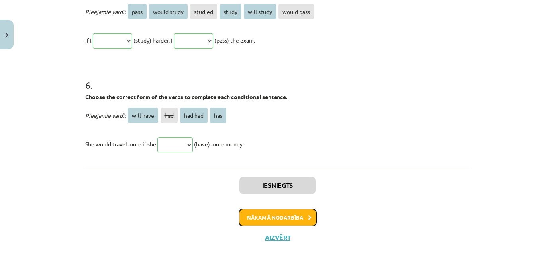
click at [281, 219] on button "Nākamā nodarbība" at bounding box center [277, 218] width 78 height 18
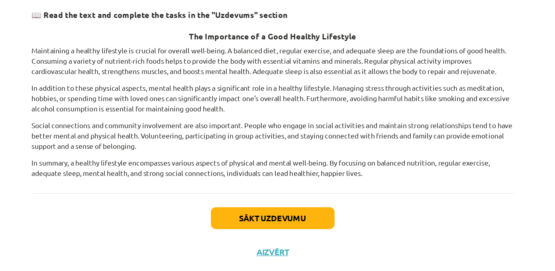
scroll to position [103, 0]
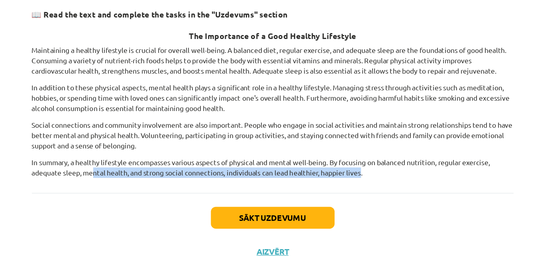
drag, startPoint x: 141, startPoint y: 173, endPoint x: 350, endPoint y: 174, distance: 209.0
click at [350, 174] on p "In summary, a healthy lifestyle encompasses various aspects of physical and men…" at bounding box center [277, 171] width 385 height 17
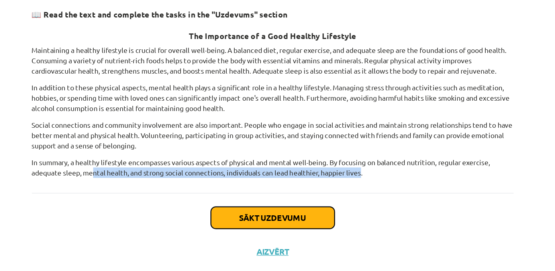
click at [293, 213] on button "Sākt uzdevumu" at bounding box center [277, 212] width 99 height 18
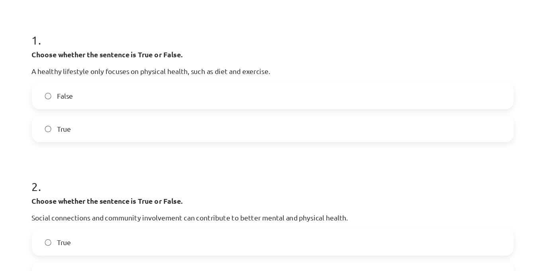
scroll to position [152, 0]
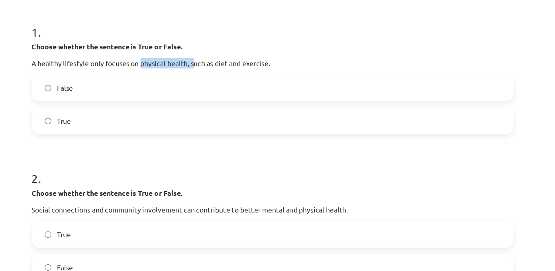
drag, startPoint x: 180, startPoint y: 51, endPoint x: 214, endPoint y: 51, distance: 33.8
click at [214, 51] on p "A healthy lifestyle only focuses on physical health, such as diet and exercise." at bounding box center [277, 50] width 385 height 8
click at [230, 51] on p "A healthy lifestyle only focuses on physical health, such as diet and exercise." at bounding box center [277, 50] width 385 height 8
click at [169, 77] on label "False" at bounding box center [277, 70] width 383 height 20
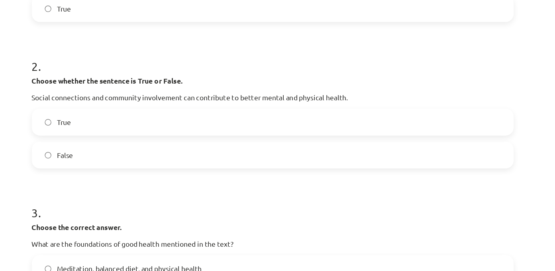
scroll to position [262, 0]
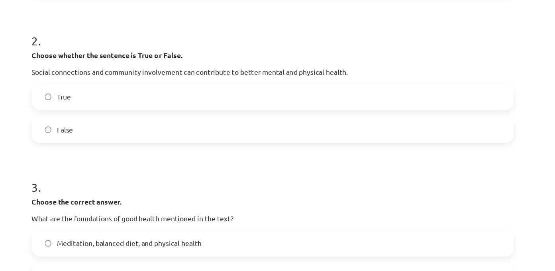
click at [163, 81] on label "True" at bounding box center [277, 77] width 383 height 20
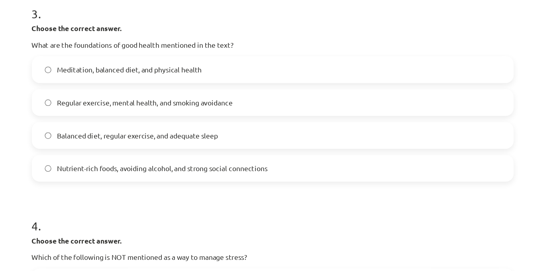
scroll to position [404, 0]
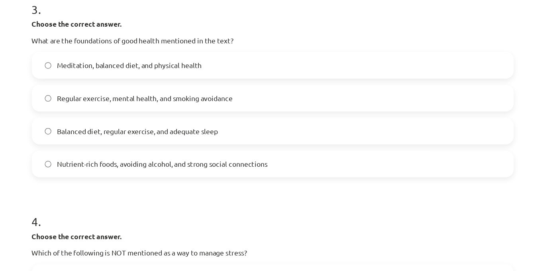
click at [212, 128] on span "Nutrient-rich foods, avoiding alcohol, and strong social connections" at bounding box center [189, 131] width 168 height 8
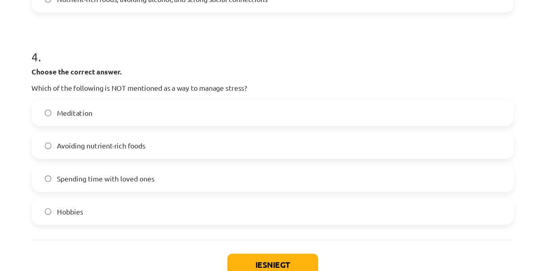
scroll to position [537, 0]
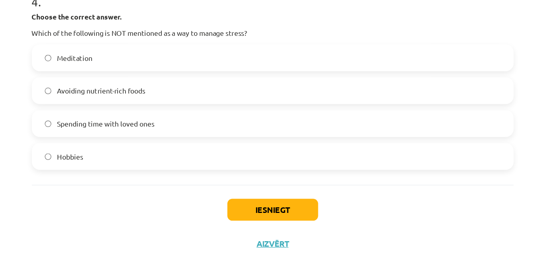
click at [360, 115] on label "Avoiding nutrient-rich foods" at bounding box center [277, 115] width 383 height 20
click at [293, 204] on button "Iesniegt" at bounding box center [277, 211] width 72 height 18
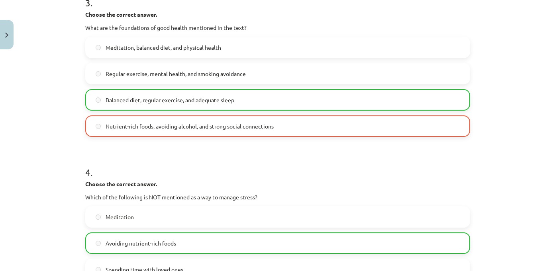
scroll to position [562, 0]
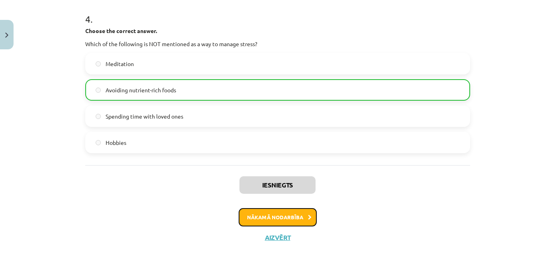
click at [273, 221] on button "Nākamā nodarbība" at bounding box center [277, 217] width 78 height 18
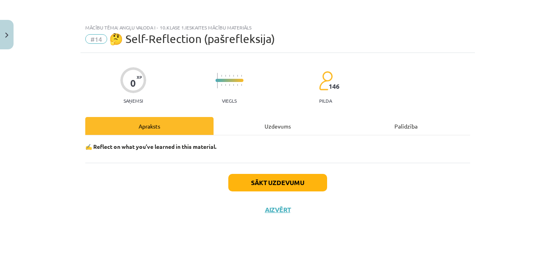
scroll to position [0, 0]
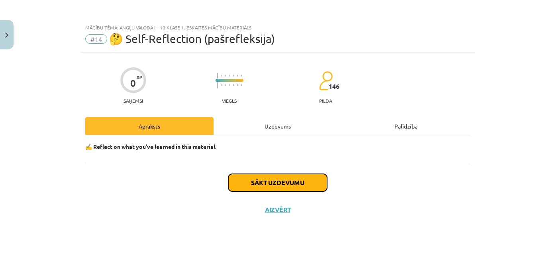
click at [290, 176] on button "Sākt uzdevumu" at bounding box center [277, 183] width 99 height 18
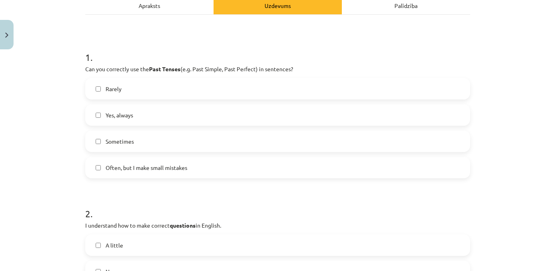
scroll to position [121, 0]
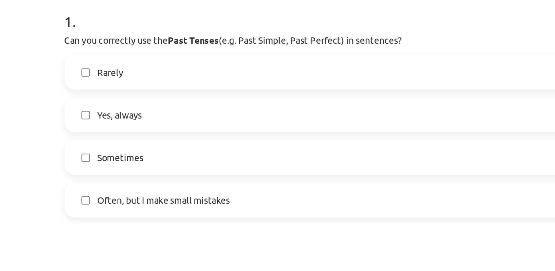
click at [120, 117] on span "Yes, always" at bounding box center [118, 114] width 27 height 8
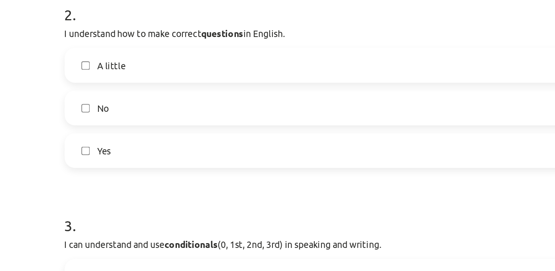
scroll to position [283, 0]
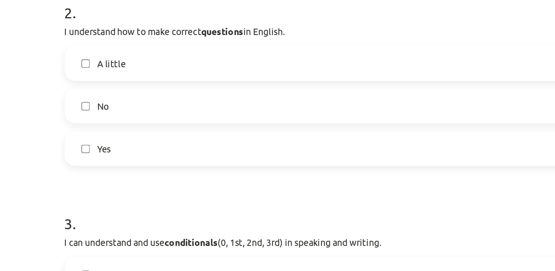
click at [125, 136] on label "Yes" at bounding box center [277, 135] width 383 height 20
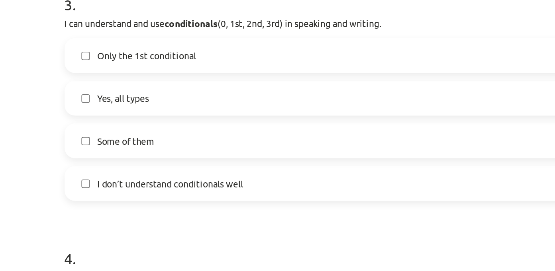
scroll to position [421, 0]
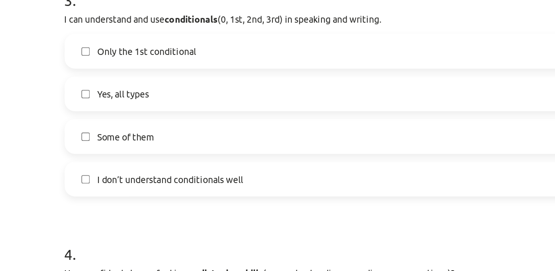
click at [160, 102] on label "Yes, all types" at bounding box center [277, 101] width 383 height 20
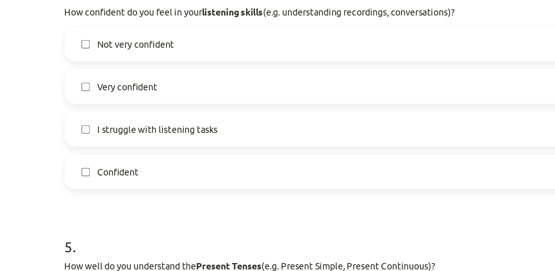
scroll to position [584, 0]
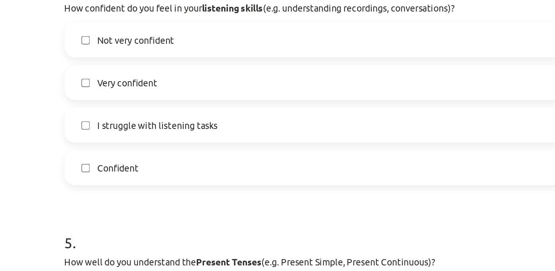
click at [139, 95] on span "Very confident" at bounding box center [123, 94] width 37 height 8
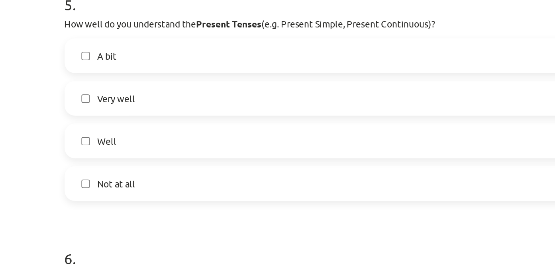
scroll to position [732, 0]
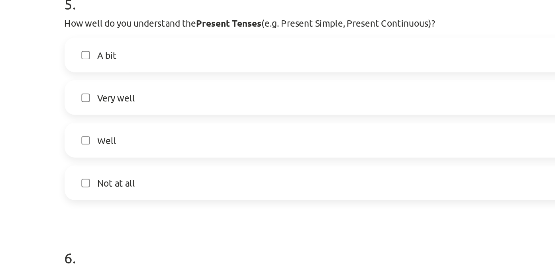
click at [160, 111] on label "Very well" at bounding box center [277, 104] width 383 height 20
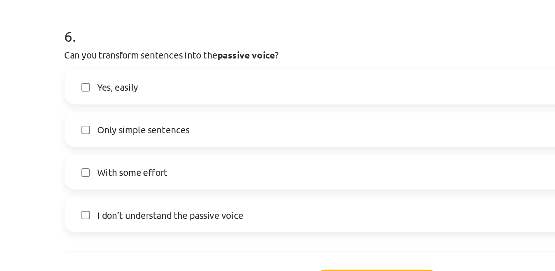
scroll to position [876, 0]
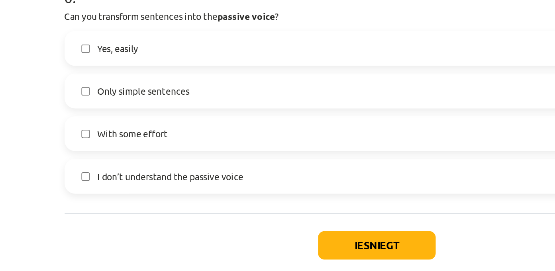
click at [161, 93] on label "Yes, easily" at bounding box center [277, 89] width 383 height 20
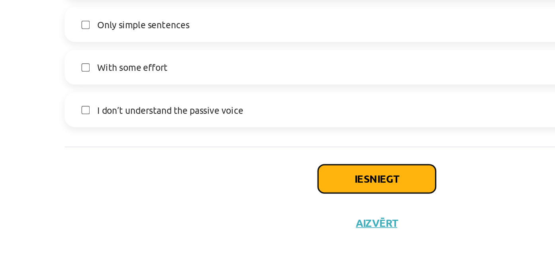
click at [275, 211] on button "Iesniegt" at bounding box center [277, 211] width 72 height 18
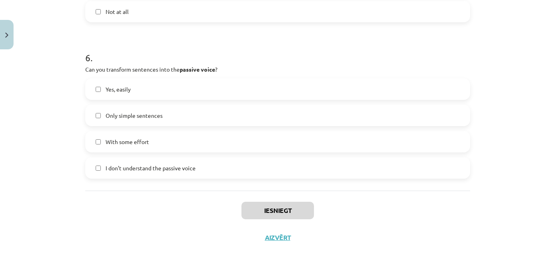
scroll to position [427, 0]
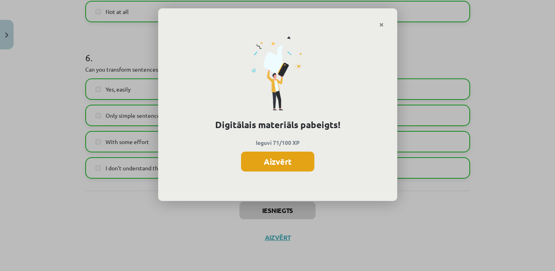
click at [271, 158] on button "Aizvērt" at bounding box center [277, 162] width 73 height 20
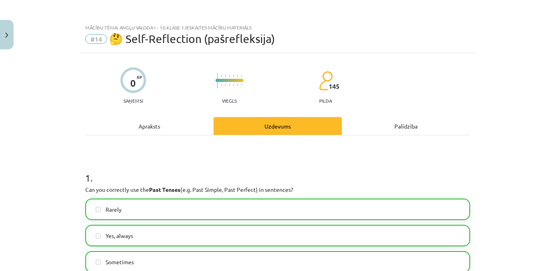
scroll to position [0, 0]
click at [12, 31] on button "Close" at bounding box center [7, 34] width 14 height 29
